Goal: Navigation & Orientation: Find specific page/section

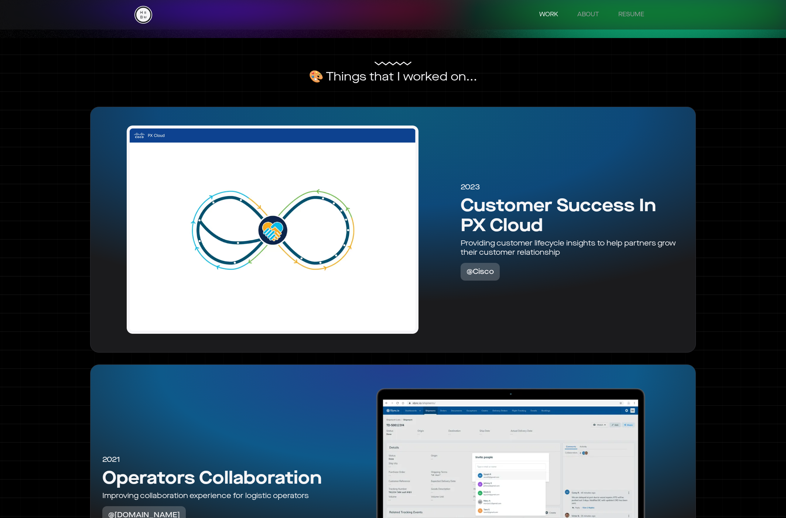
scroll to position [480, 0]
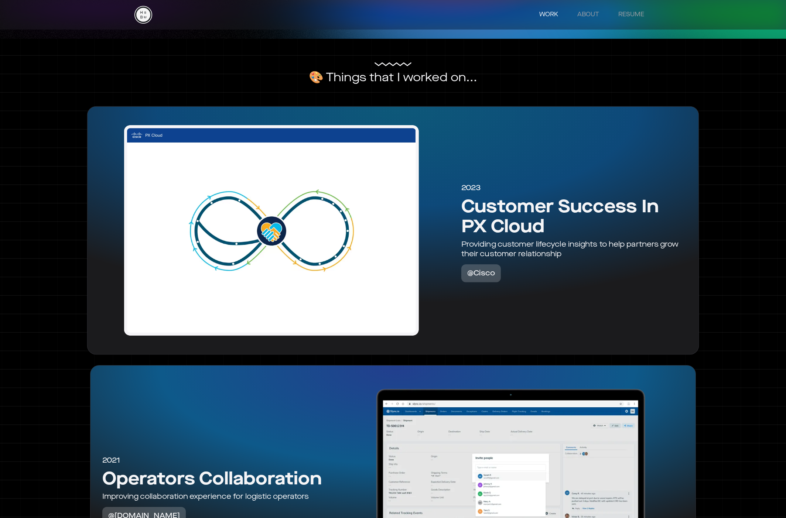
click at [487, 311] on div "2023 Customer Success In PX Cloud Providing customer lifecycle insights to help…" at bounding box center [574, 231] width 237 height 224
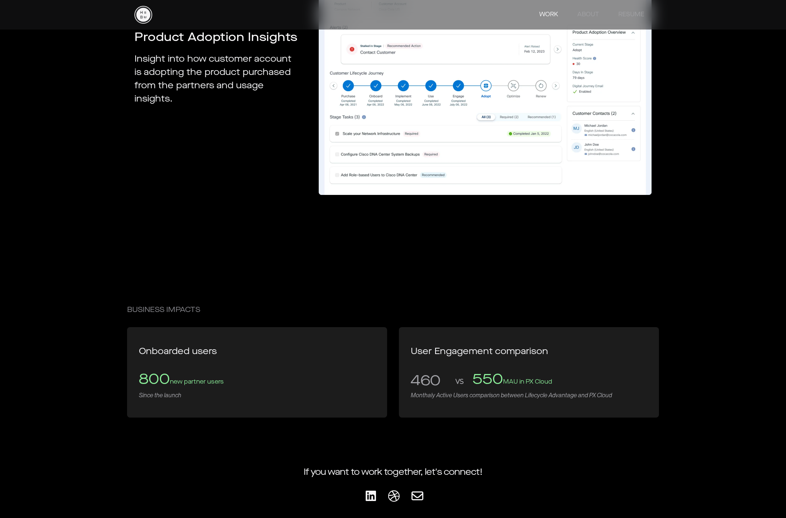
scroll to position [4767, 0]
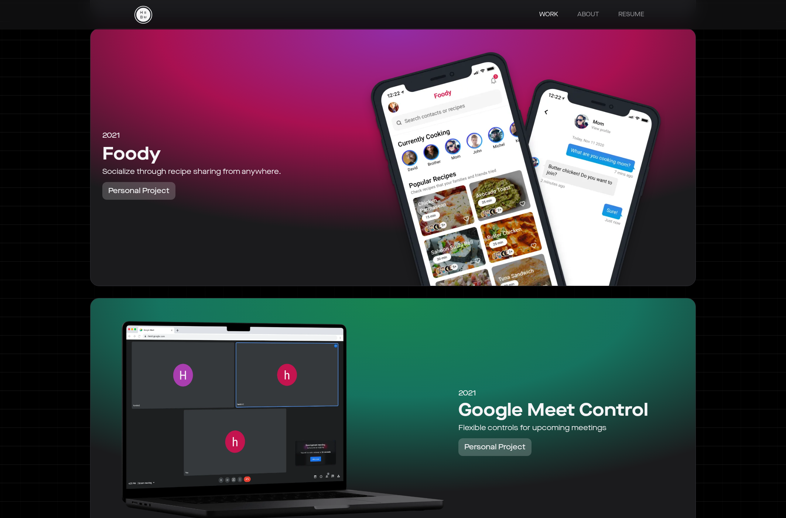
scroll to position [1497, 0]
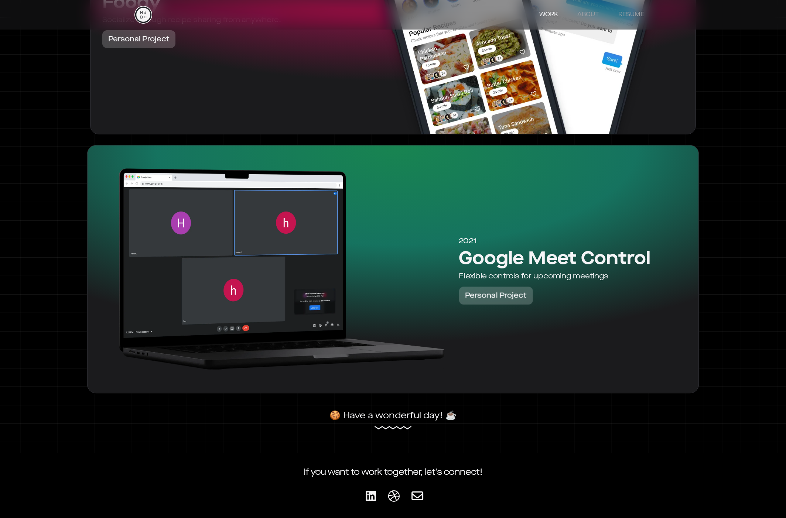
click at [411, 287] on div at bounding box center [273, 269] width 360 height 224
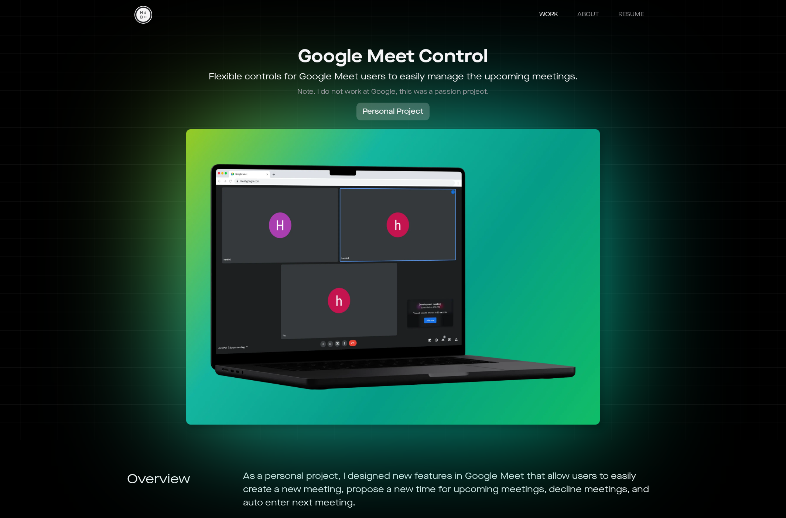
click at [552, 13] on link "WORK" at bounding box center [549, 14] width 34 height 15
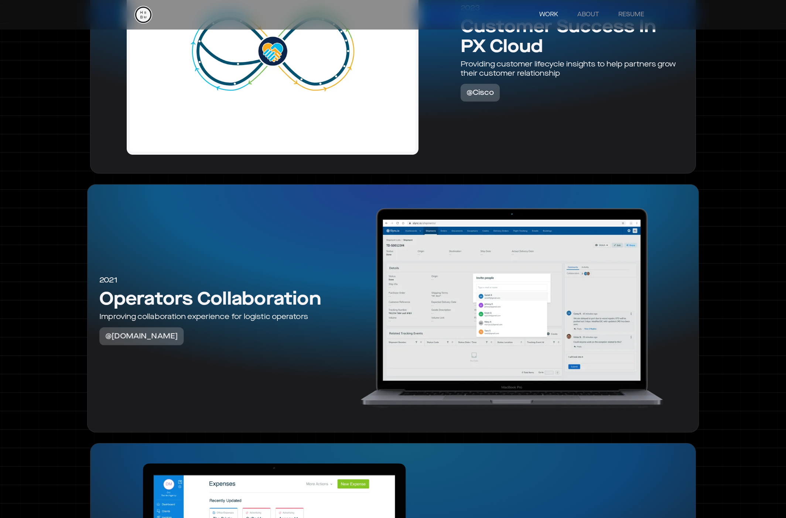
scroll to position [662, 0]
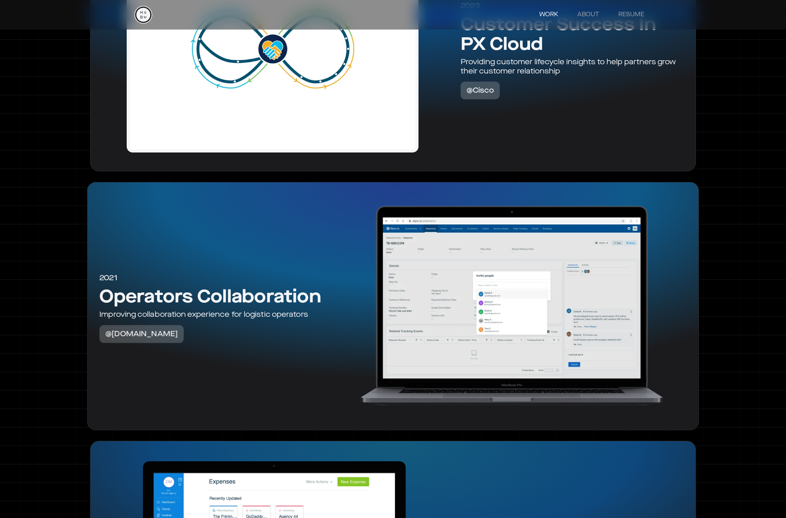
click at [232, 324] on div "2021 Operators Collaboration Improving collaboration experience for logistic op…" at bounding box center [213, 306] width 240 height 224
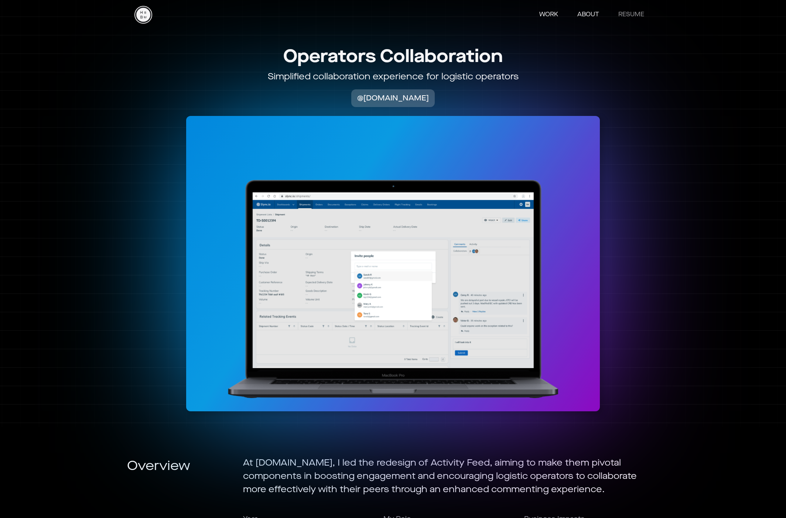
click at [588, 13] on link "ABOUT" at bounding box center [588, 14] width 37 height 15
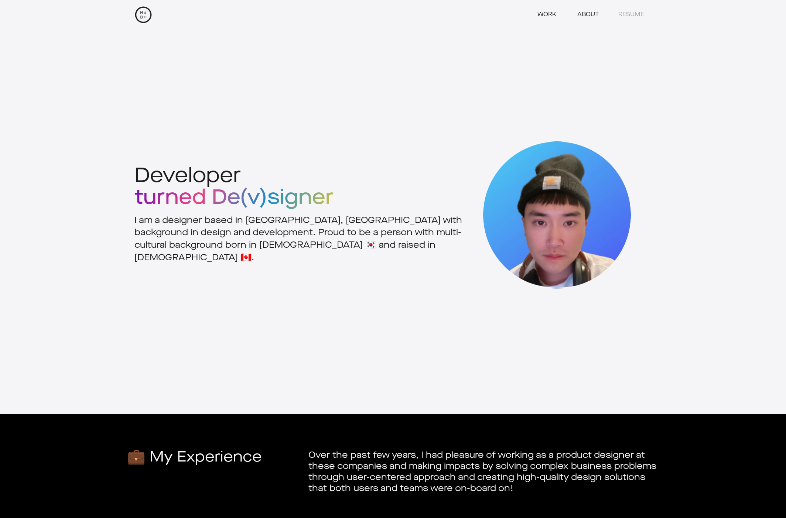
click at [538, 18] on link "WORK" at bounding box center [546, 14] width 37 height 15
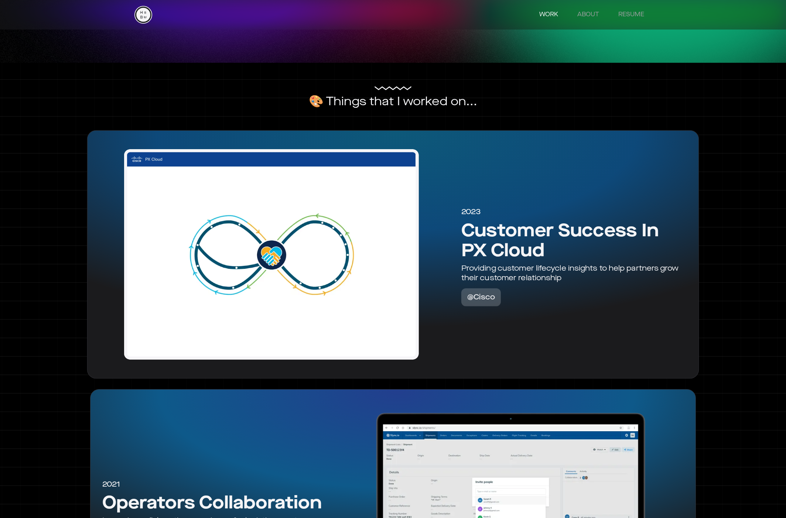
scroll to position [477, 0]
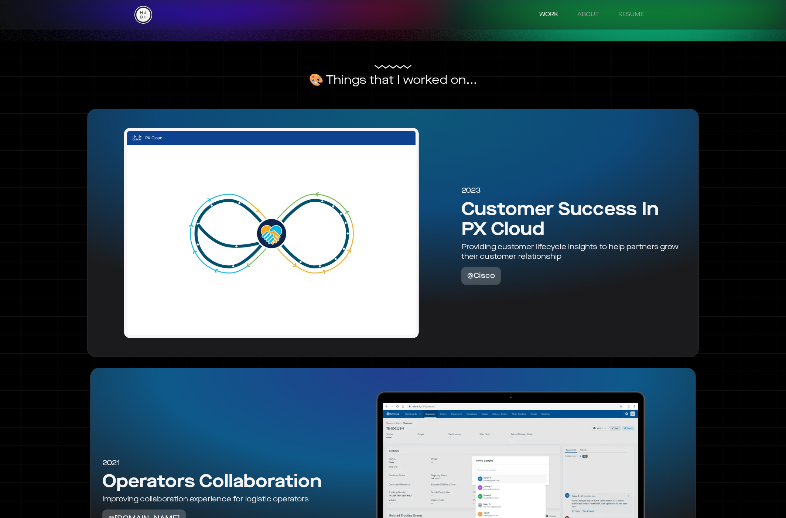
click at [561, 213] on strong "Customer Success In PX Cloud" at bounding box center [560, 218] width 197 height 41
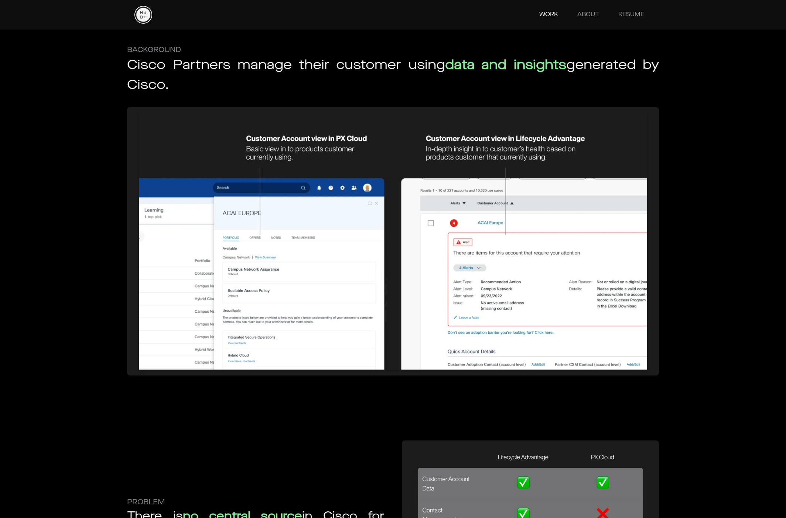
scroll to position [895, 0]
